Goal: Find contact information: Find contact information

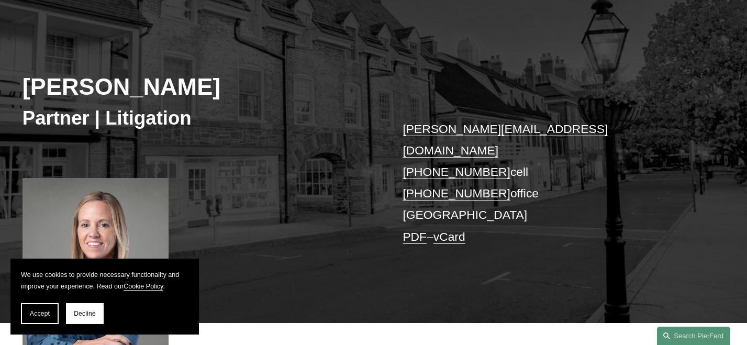
scroll to position [105, 0]
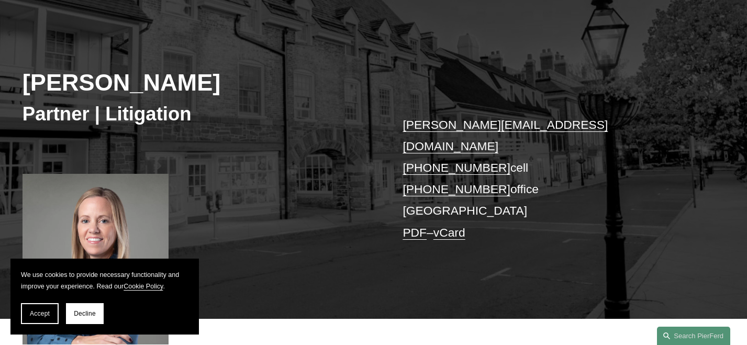
drag, startPoint x: 33, startPoint y: 47, endPoint x: 38, endPoint y: 42, distance: 7.4
click at [33, 47] on div "Karin Sage Partner | Litigation karin.sage@pierferd.com +1.973.902.4615 cell +1…" at bounding box center [373, 163] width 747 height 310
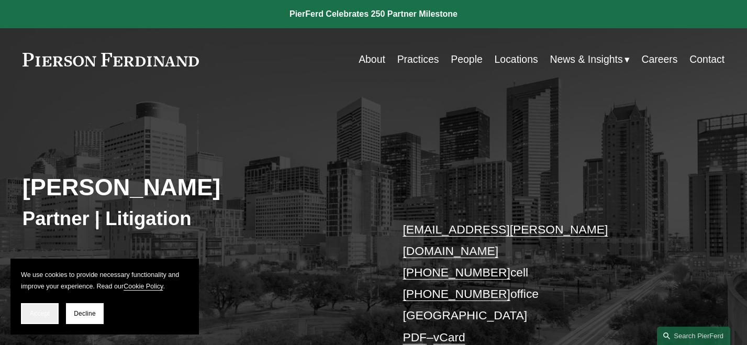
click at [43, 320] on button "Accept" at bounding box center [40, 313] width 38 height 21
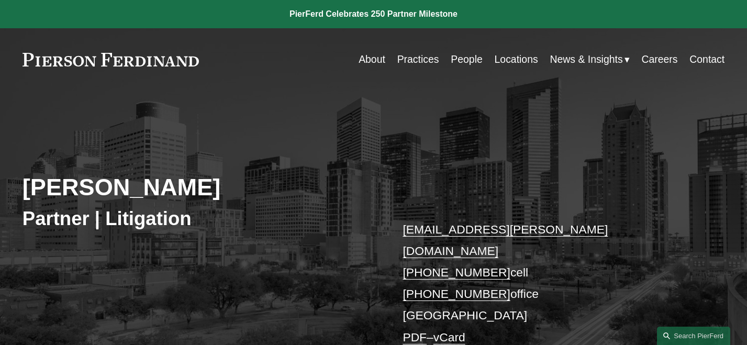
drag, startPoint x: 42, startPoint y: 126, endPoint x: 95, endPoint y: 69, distance: 78.1
click at [42, 126] on div "Eugene Egdorf Partner | Litigation gene.egdorf@pierferd.com +1.713.252.7100 cel…" at bounding box center [373, 245] width 747 height 265
click at [39, 138] on div "Eugene Egdorf Partner | Litigation gene.egdorf@pierferd.com +1.713.252.7100 cel…" at bounding box center [373, 245] width 747 height 265
drag, startPoint x: 418, startPoint y: 294, endPoint x: 440, endPoint y: 246, distance: 52.9
click at [418, 294] on p "gene.egdorf@pierferd.com +1.713.252.7100 cell +1.832.460.8144 office Houston PD…" at bounding box center [548, 283] width 293 height 129
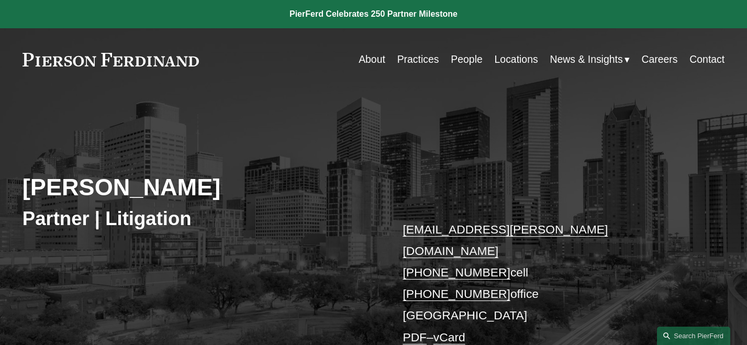
click at [511, 57] on link "Locations" at bounding box center [516, 59] width 43 height 20
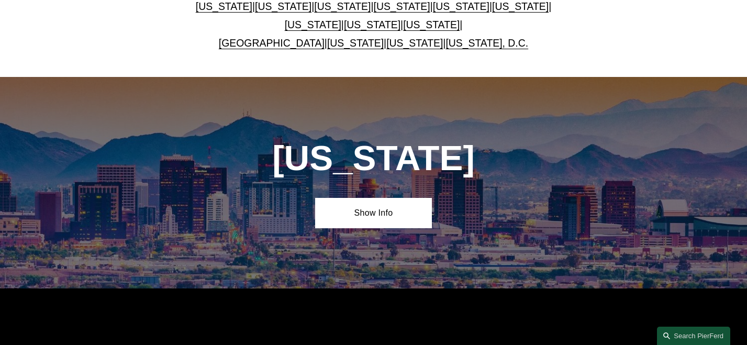
scroll to position [262, 0]
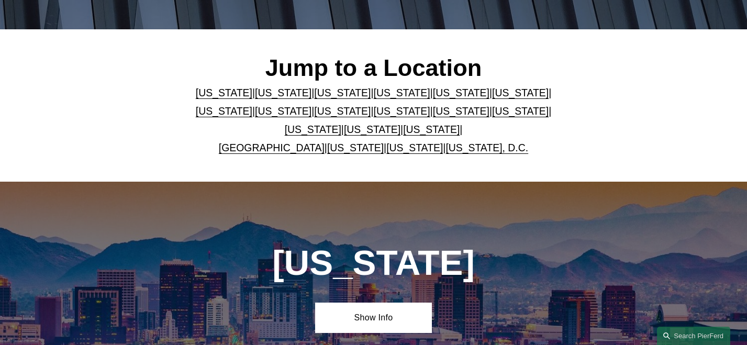
click at [403, 133] on link "[US_STATE]" at bounding box center [431, 130] width 57 height 12
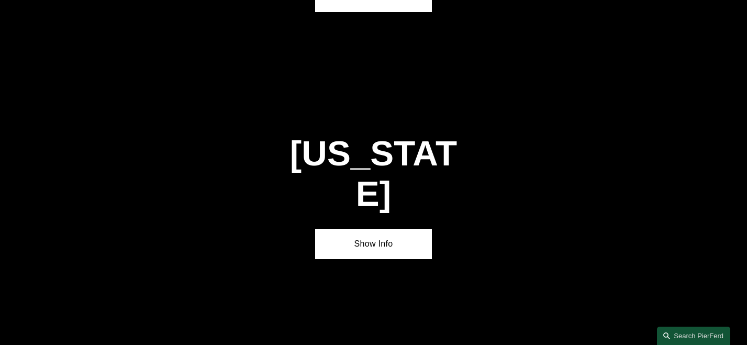
scroll to position [3436, 0]
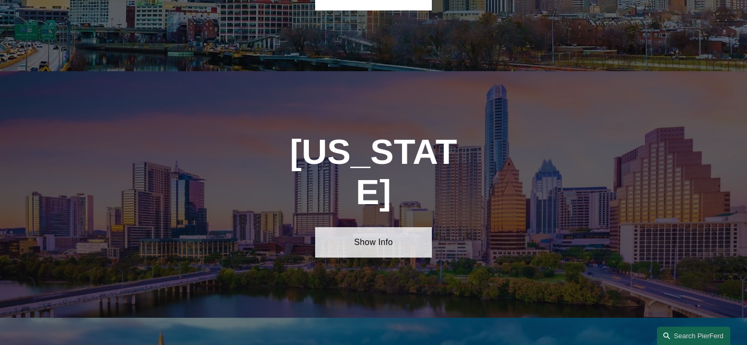
click at [398, 227] on link "Show Info" at bounding box center [373, 242] width 117 height 30
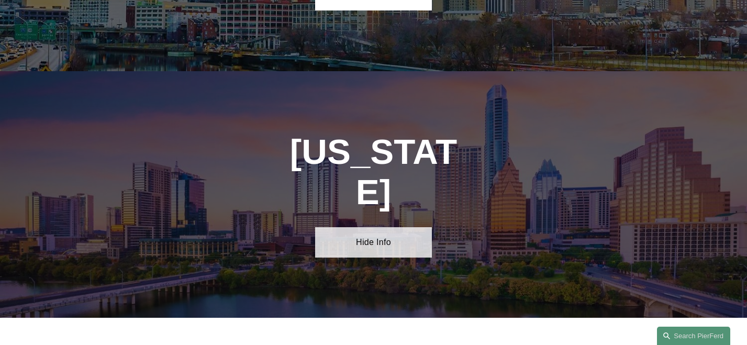
scroll to position [3488, 0]
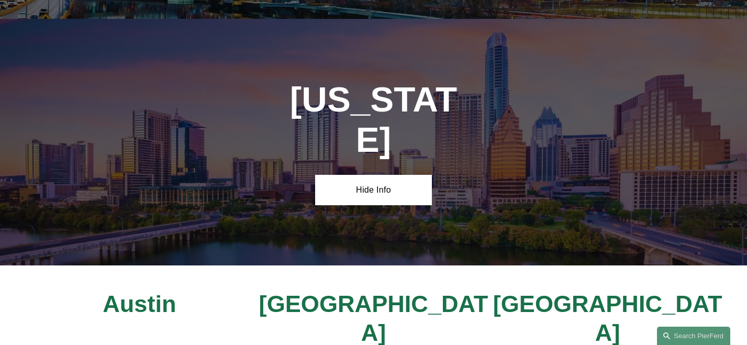
drag, startPoint x: 536, startPoint y: 242, endPoint x: 690, endPoint y: 239, distance: 153.9
copy h4 "[STREET_ADDRESS][PERSON_NAME]"
